Goal: Find specific page/section: Find specific page/section

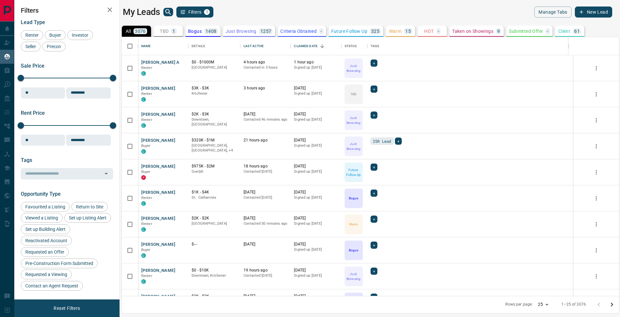
scroll to position [254, 492]
click at [168, 12] on icon "search button" at bounding box center [168, 12] width 8 height 8
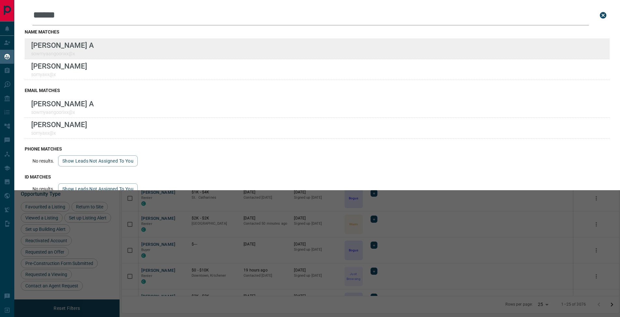
type input "******"
